Goal: Task Accomplishment & Management: Complete application form

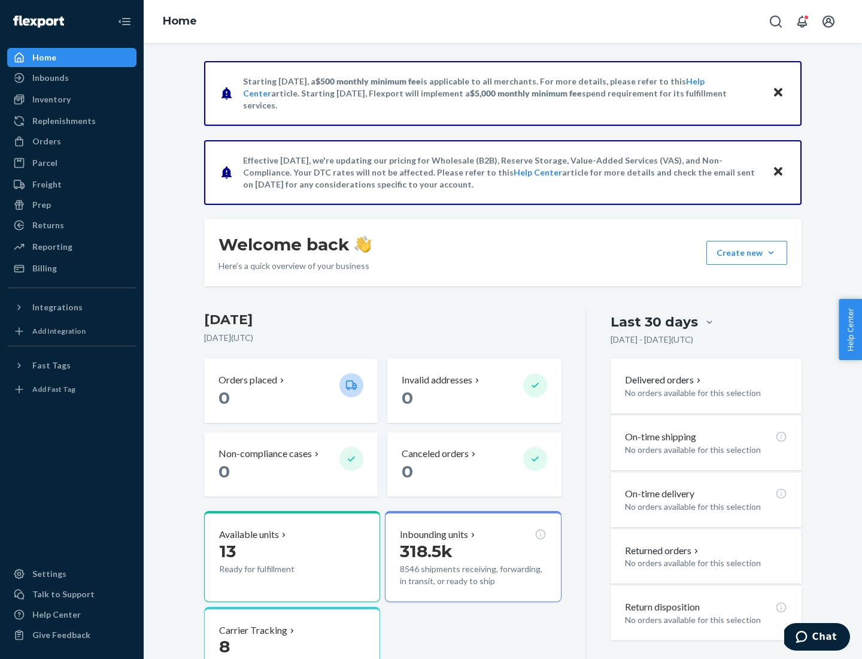
click at [771, 253] on button "Create new Create new inbound Create new order Create new product" at bounding box center [747, 253] width 81 height 24
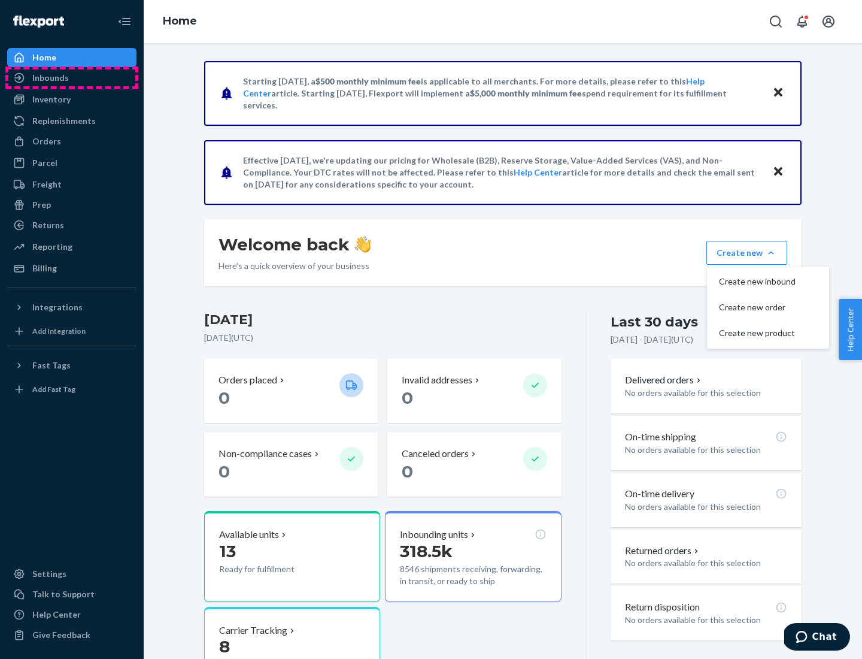
click at [72, 78] on div "Inbounds" at bounding box center [71, 77] width 127 height 17
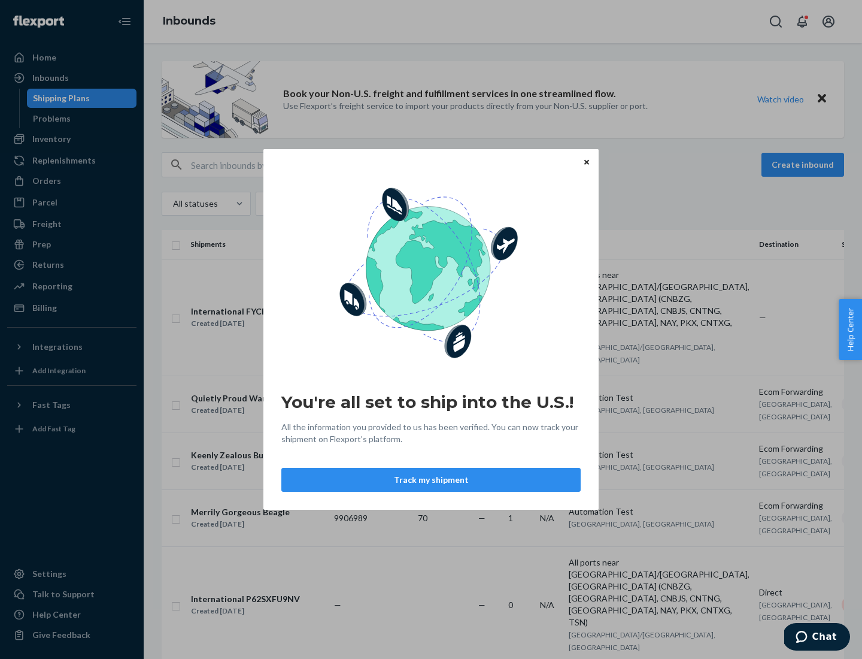
click at [72, 139] on div "You're all set to ship into the U.S.! All the information you provided to us ha…" at bounding box center [431, 329] width 862 height 659
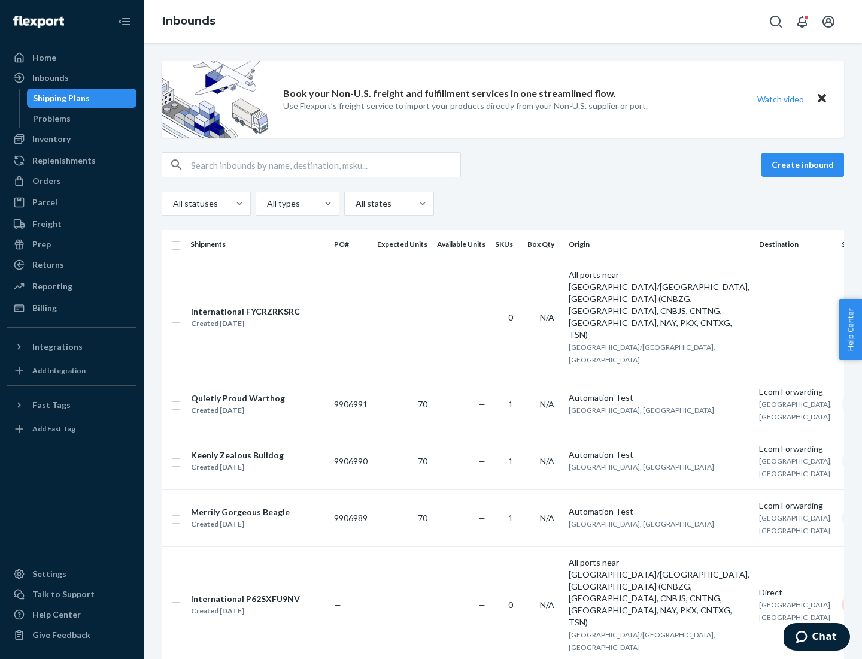
click at [503, 22] on div "Inbounds" at bounding box center [503, 21] width 719 height 43
click at [503, 204] on div "All statuses All types All states" at bounding box center [503, 204] width 683 height 24
click at [59, 98] on div "Shipping Plans" at bounding box center [61, 98] width 57 height 12
click at [805, 165] on button "Create inbound" at bounding box center [803, 165] width 83 height 24
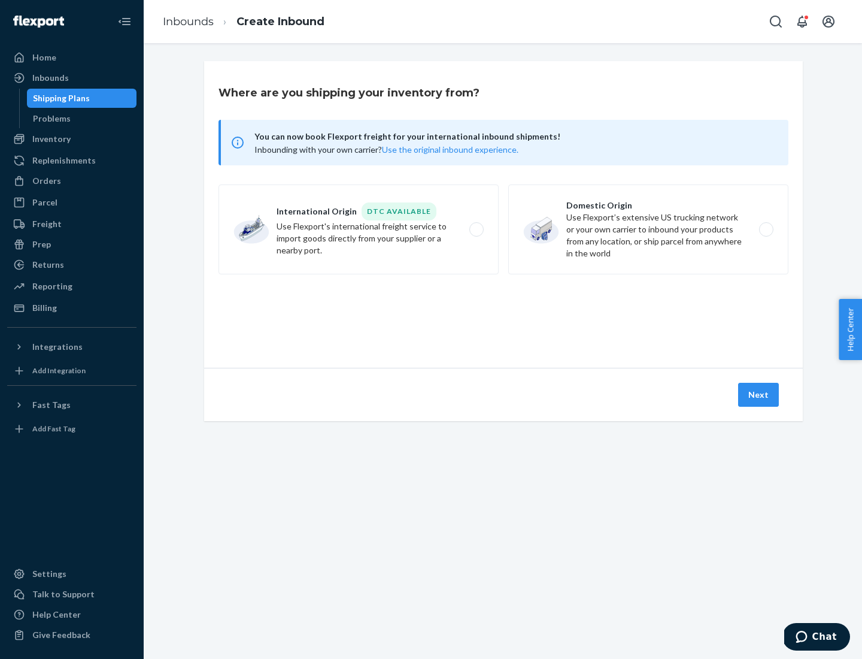
click at [359, 229] on label "International Origin DTC Available Use Flexport's international freight service…" at bounding box center [359, 229] width 280 height 90
click at [476, 229] on input "International Origin DTC Available Use Flexport's international freight service…" at bounding box center [480, 230] width 8 height 8
radio input "true"
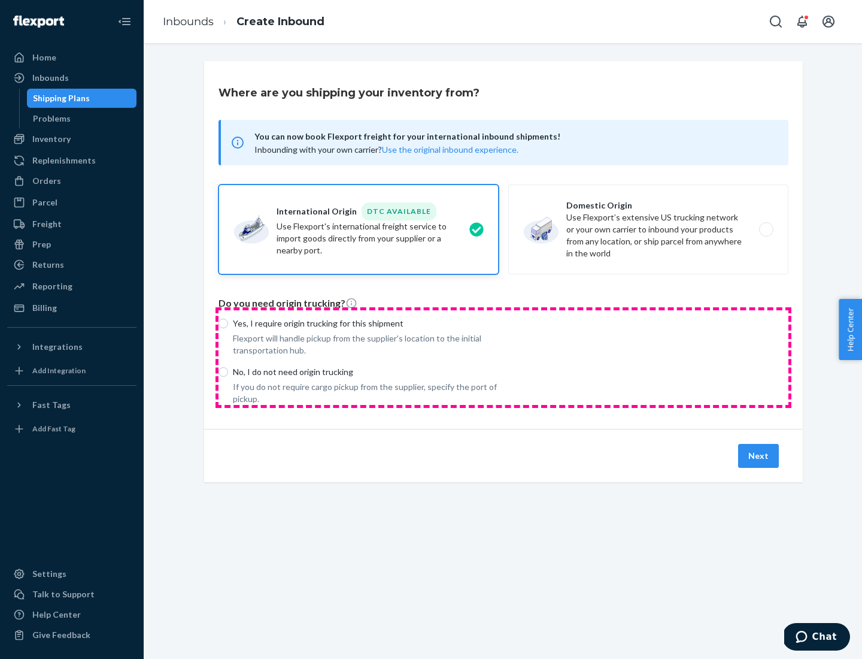
click at [504, 357] on div "Yes, I require origin trucking for this shipment Flexport will handle pickup fr…" at bounding box center [504, 357] width 570 height 95
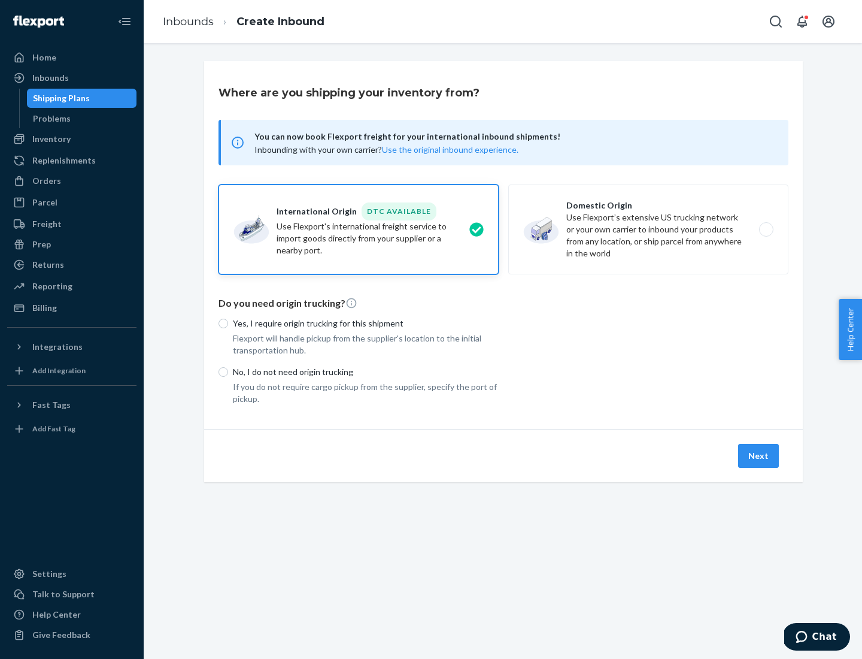
click at [366, 323] on p "Yes, I require origin trucking for this shipment" at bounding box center [366, 323] width 266 height 12
click at [228, 323] on input "Yes, I require origin trucking for this shipment" at bounding box center [224, 324] width 10 height 10
radio input "true"
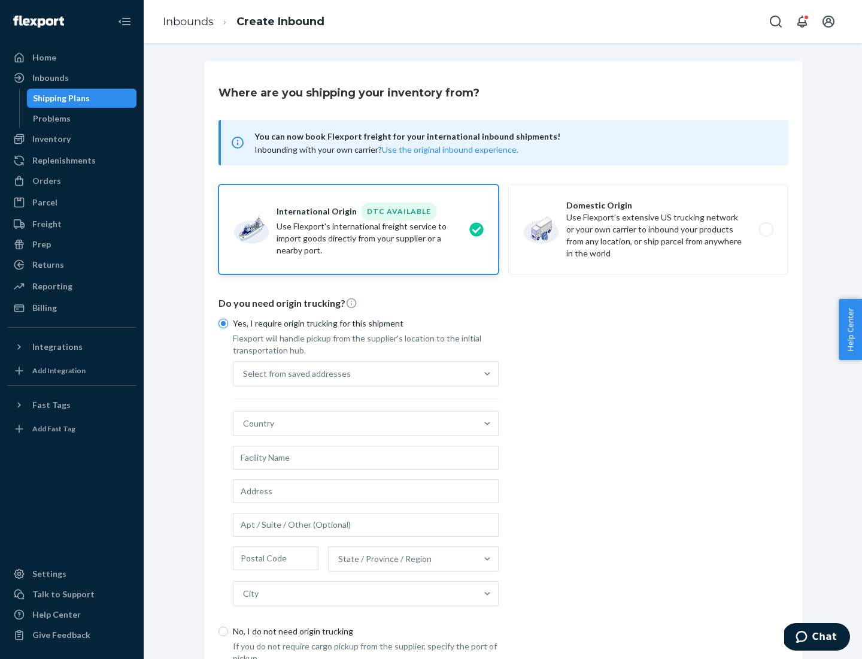
scroll to position [23, 0]
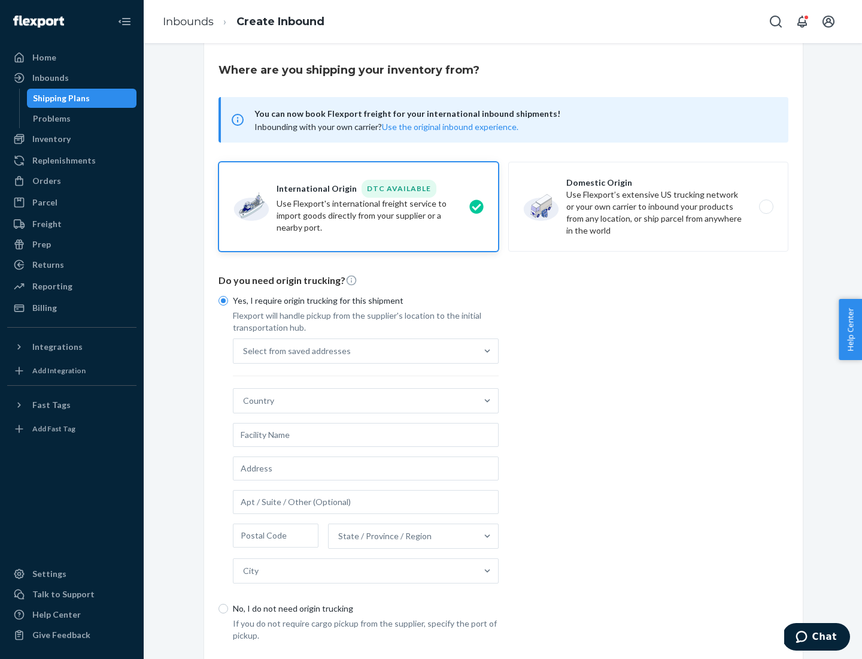
click at [355, 350] on div "Select from saved addresses" at bounding box center [355, 351] width 243 height 24
click at [244, 350] on input "Select from saved addresses" at bounding box center [243, 351] width 1 height 12
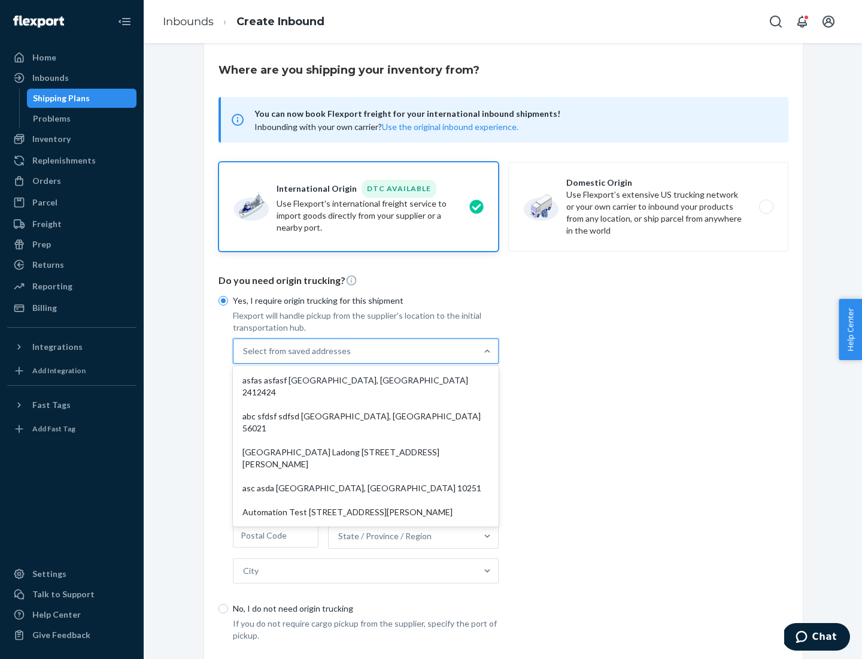
scroll to position [52, 0]
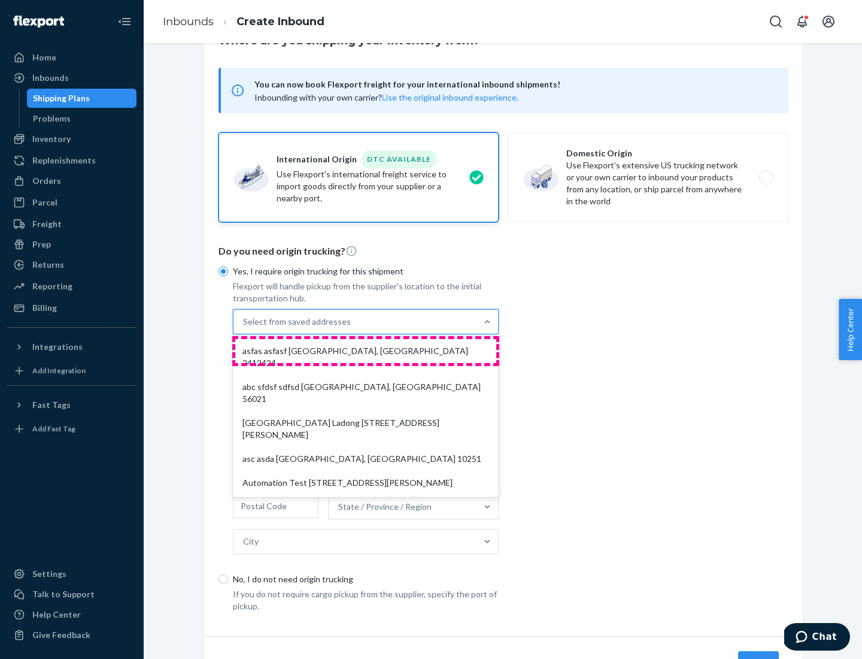
click at [366, 350] on div "asfas asfasf [GEOGRAPHIC_DATA], [GEOGRAPHIC_DATA] 2412424" at bounding box center [365, 357] width 261 height 36
click at [244, 328] on input "option asfas asfasf [GEOGRAPHIC_DATA], [GEOGRAPHIC_DATA] 2412424 focused, 1 of …" at bounding box center [243, 322] width 1 height 12
type input "asfas"
type input "asfasf"
type input "2412424"
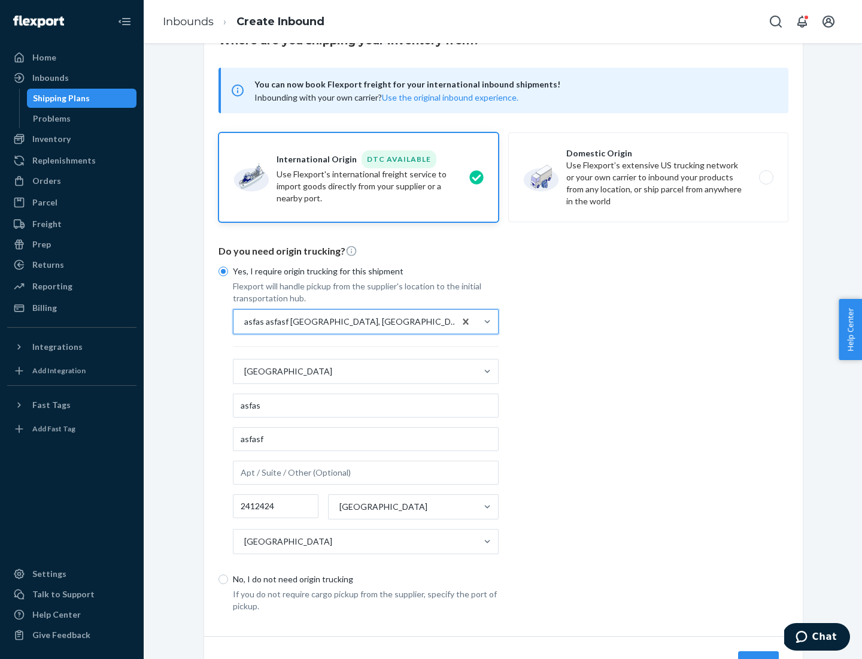
scroll to position [111, 0]
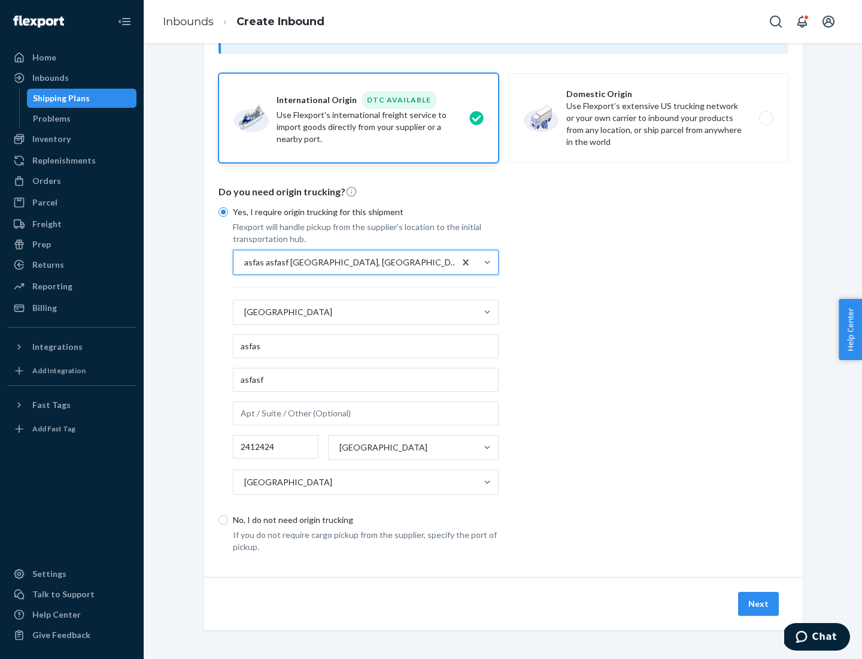
click at [759, 603] on button "Next" at bounding box center [758, 604] width 41 height 24
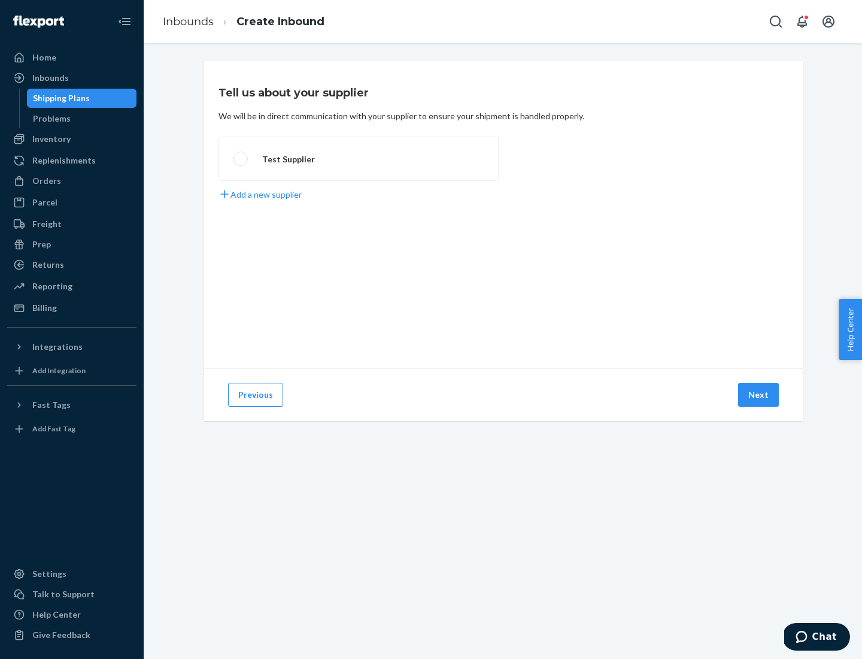
click at [359, 159] on label "Test Supplier" at bounding box center [359, 159] width 280 height 44
click at [241, 159] on input "Test Supplier" at bounding box center [238, 159] width 8 height 8
radio input "true"
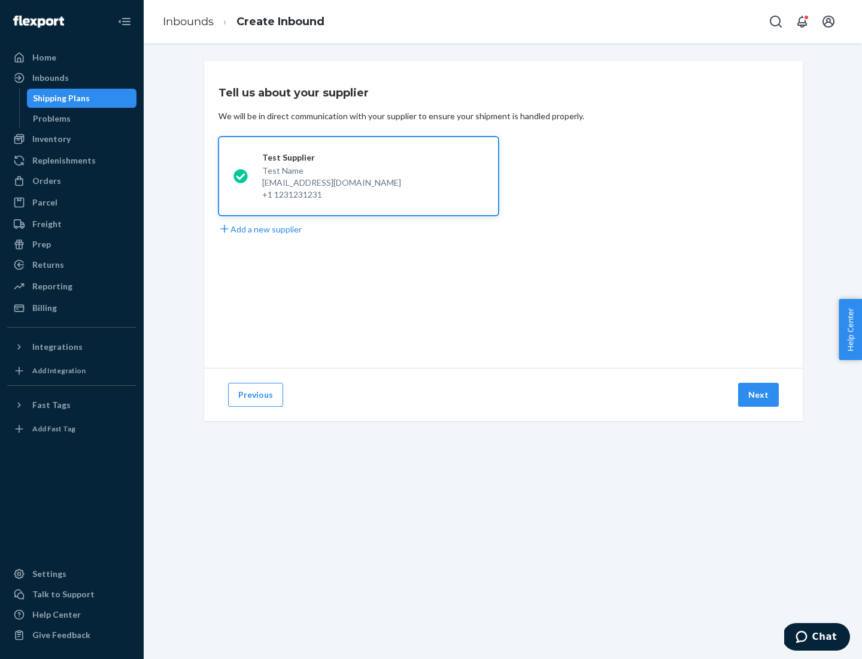
click at [759, 395] on button "Next" at bounding box center [758, 395] width 41 height 24
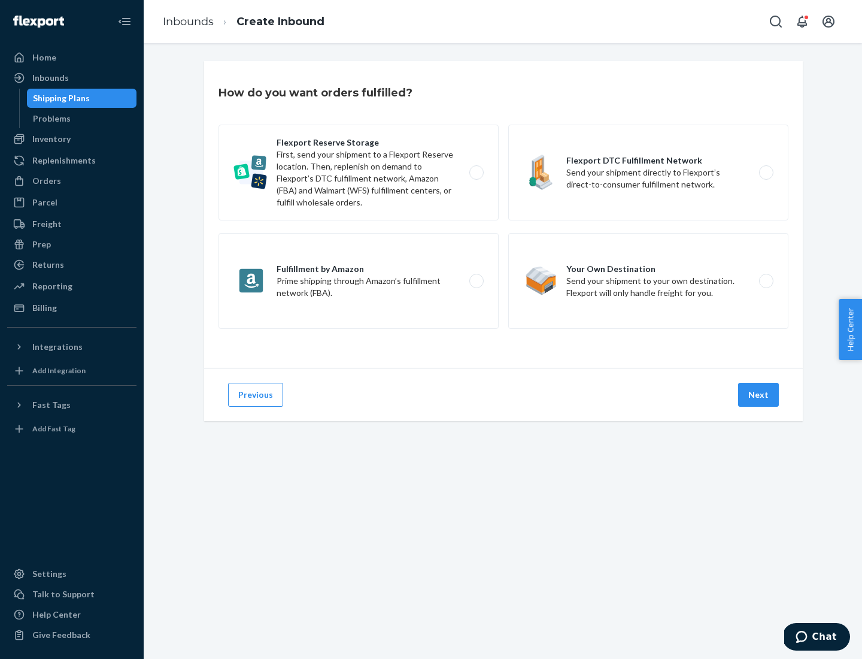
click at [359, 281] on label "Fulfillment by Amazon Prime shipping through Amazon’s fulfillment network (FBA)." at bounding box center [359, 281] width 280 height 96
click at [476, 281] on input "Fulfillment by Amazon Prime shipping through Amazon’s fulfillment network (FBA)." at bounding box center [480, 281] width 8 height 8
radio input "true"
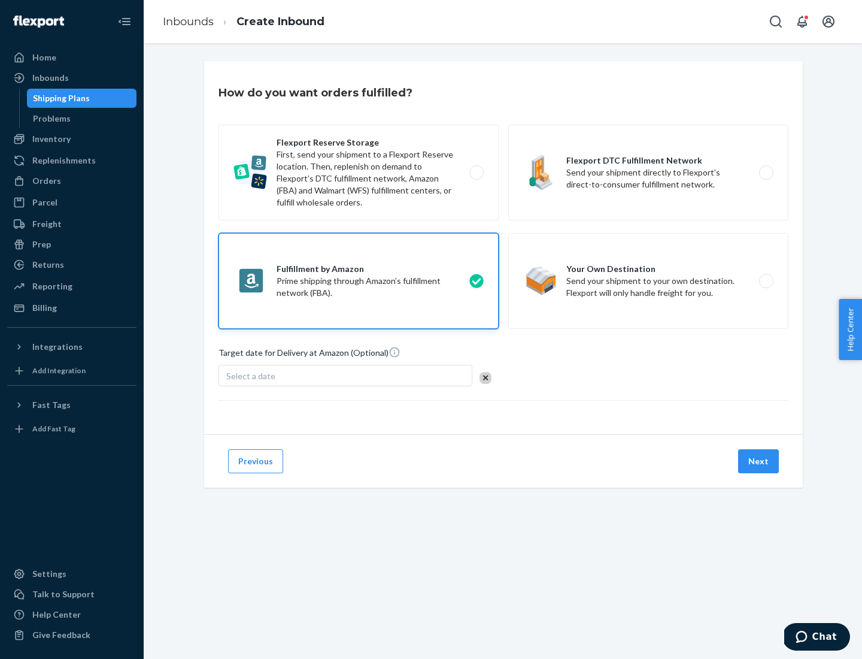
click at [759, 461] on button "Next" at bounding box center [758, 461] width 41 height 24
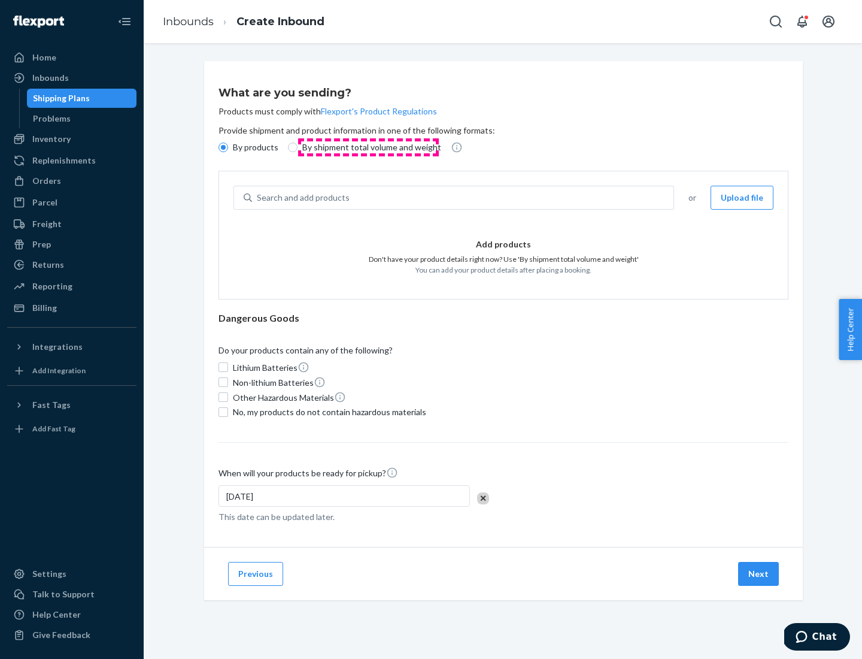
click at [368, 147] on p "By shipment total volume and weight" at bounding box center [371, 147] width 139 height 12
click at [298, 147] on input "By shipment total volume and weight" at bounding box center [293, 148] width 10 height 10
radio input "true"
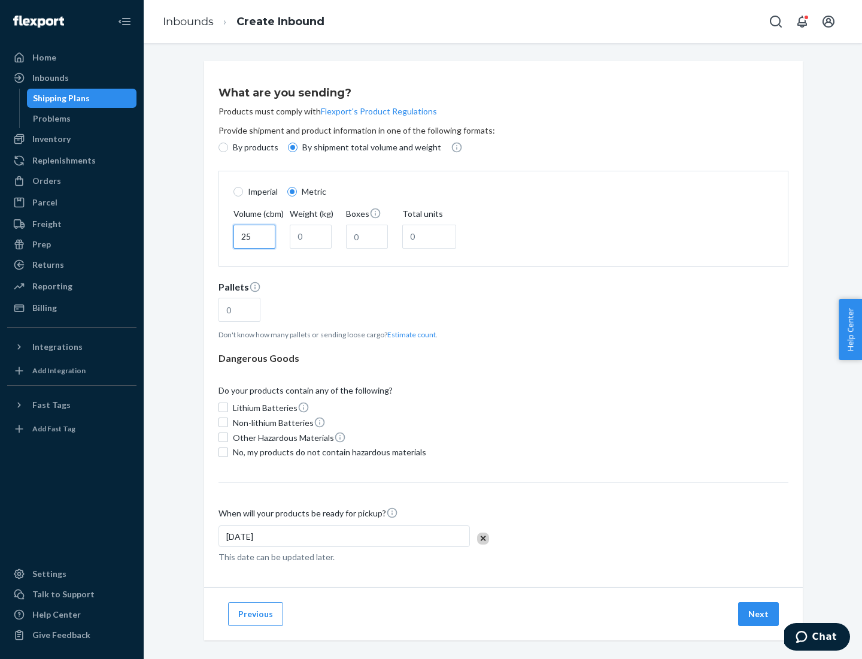
type input "25"
type input "100"
type input "50"
type input "500"
click at [409, 334] on button "Estimate count" at bounding box center [412, 334] width 49 height 10
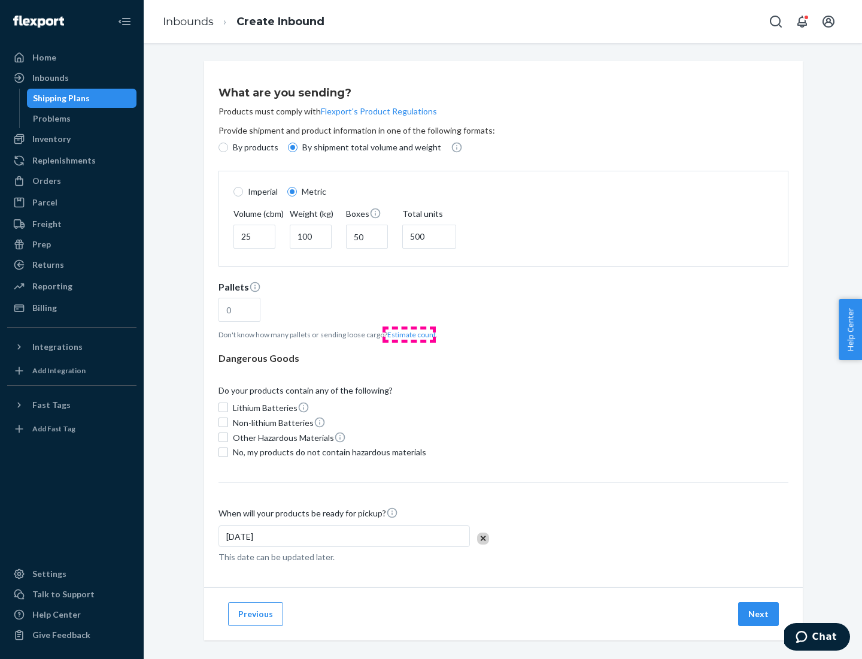
type input "16"
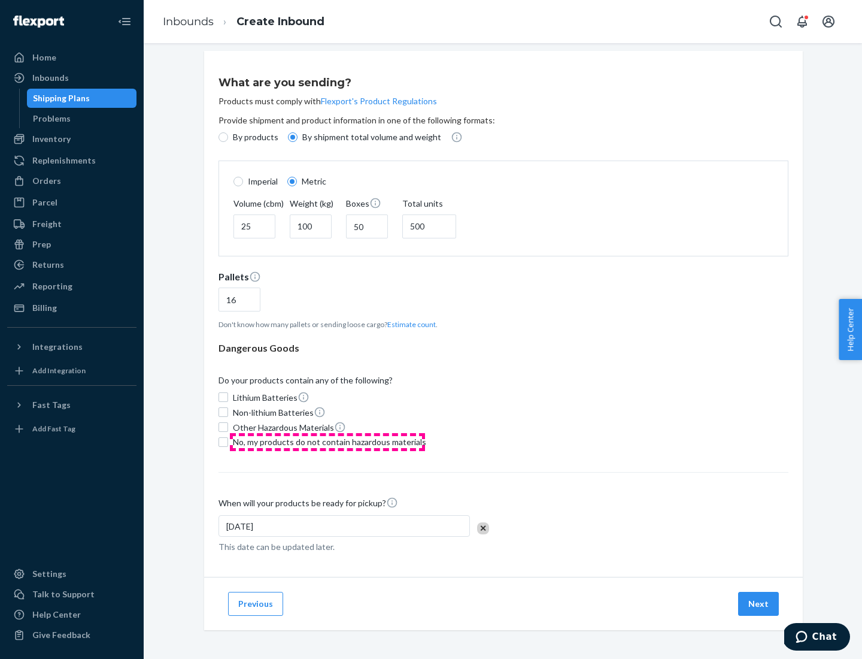
click at [328, 441] on span "No, my products do not contain hazardous materials" at bounding box center [329, 442] width 193 height 12
click at [228, 441] on input "No, my products do not contain hazardous materials" at bounding box center [224, 442] width 10 height 10
checkbox input "true"
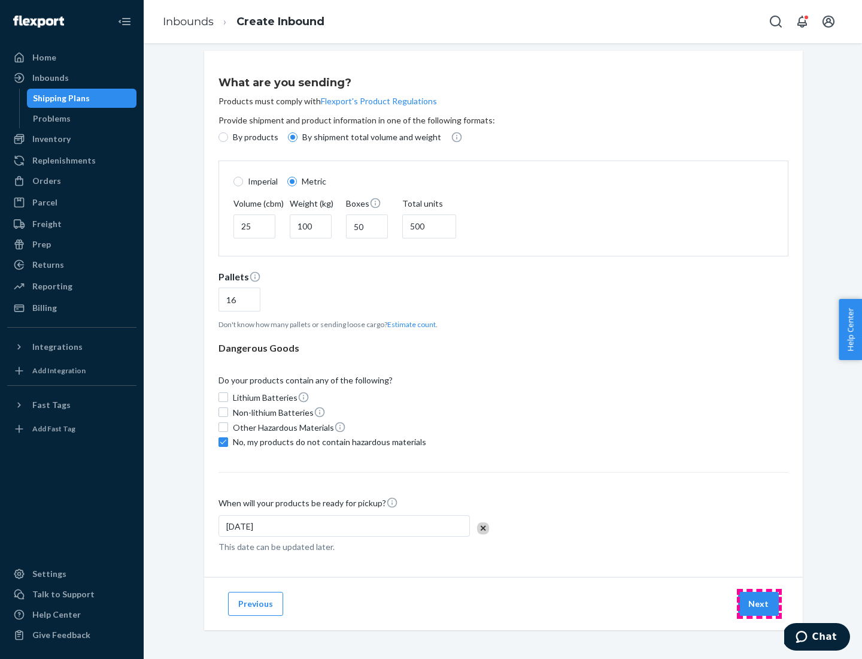
click at [759, 603] on button "Next" at bounding box center [758, 604] width 41 height 24
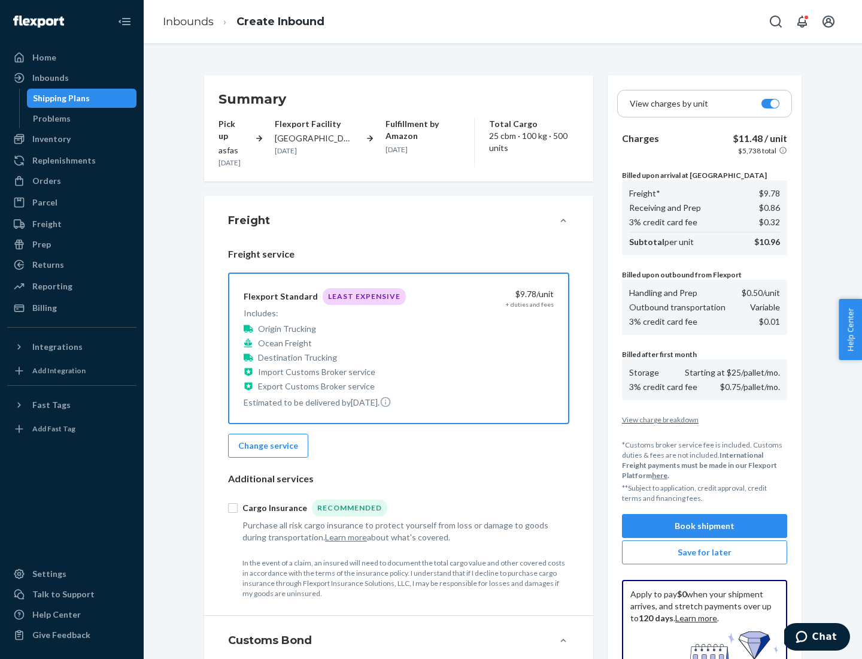
scroll to position [175, 0]
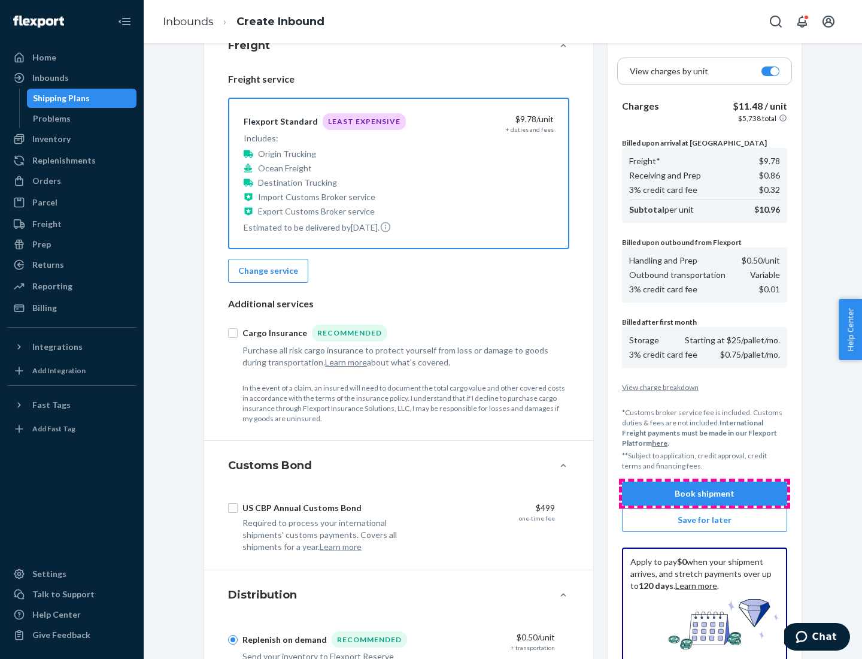
click at [705, 494] on button "Book shipment" at bounding box center [704, 494] width 165 height 24
